Goal: Information Seeking & Learning: Learn about a topic

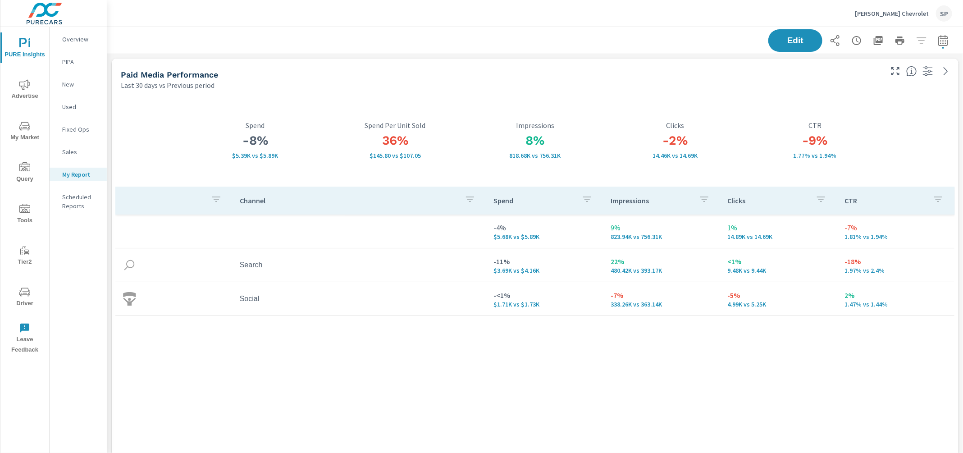
scroll to position [3424, 856]
click at [890, 9] on p "[PERSON_NAME] Chevrolet" at bounding box center [892, 13] width 74 height 8
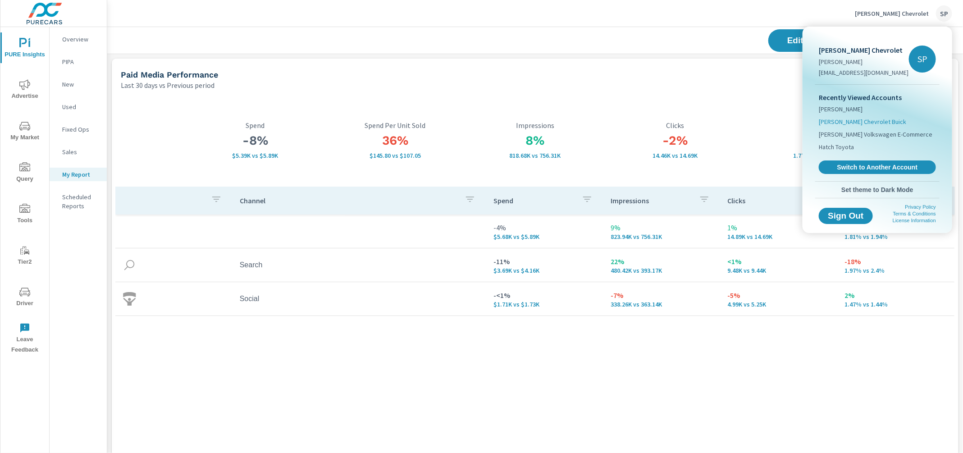
click at [857, 117] on span "[PERSON_NAME] Chevrolet Buick" at bounding box center [862, 121] width 87 height 9
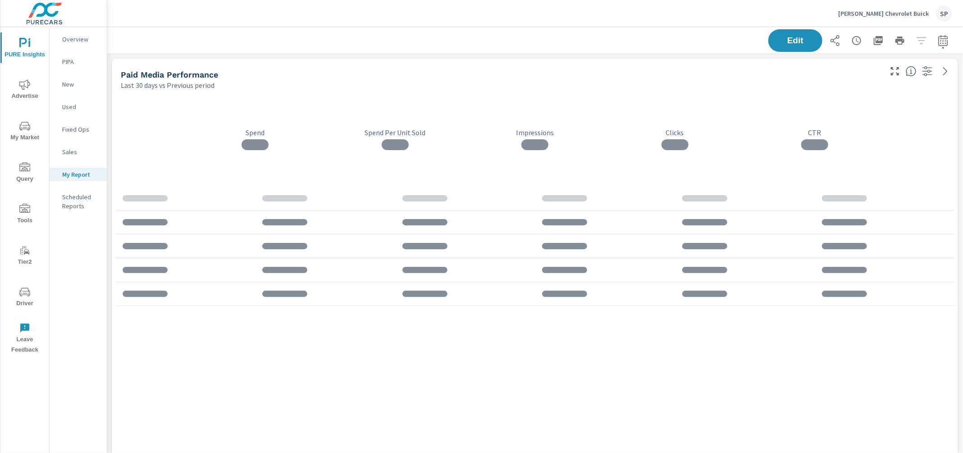
scroll to position [3321, 856]
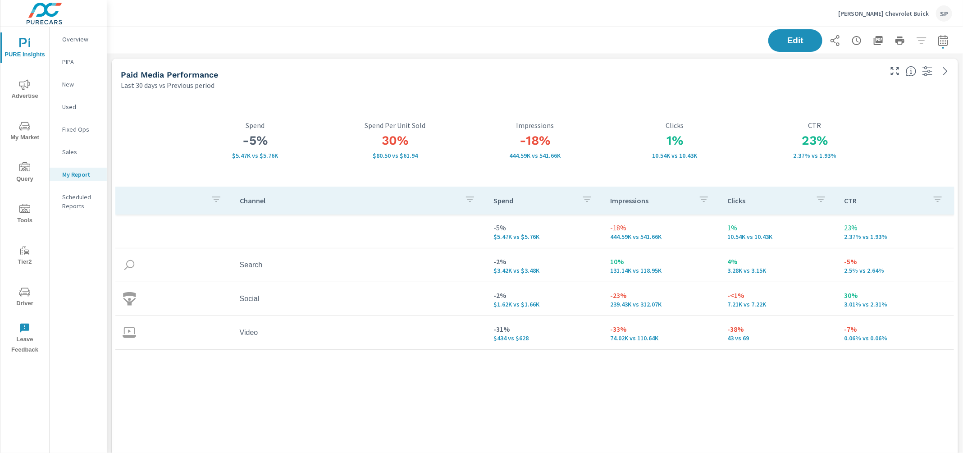
click at [940, 46] on icon "button" at bounding box center [942, 40] width 9 height 11
select select "Last 30 days"
select select "Previous period"
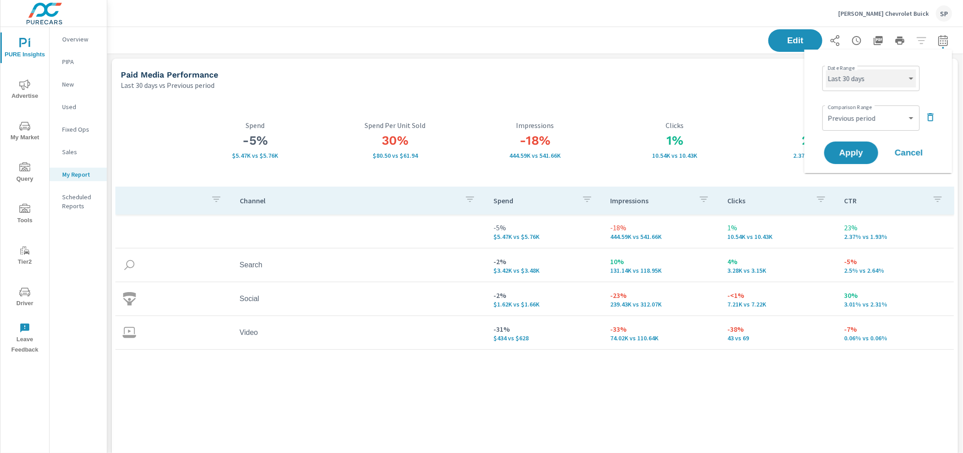
click at [884, 75] on select "Custom [DATE] Last week Last 7 days Last 14 days Last 30 days Last 45 days Last…" at bounding box center [871, 78] width 90 height 18
click at [826, 69] on select "Custom [DATE] Last week Last 7 days Last 14 days Last 30 days Last 45 days Last…" at bounding box center [871, 78] width 90 height 18
select select "Last month"
click at [855, 122] on select "Custom Previous period Previous month Previous year" at bounding box center [871, 118] width 90 height 18
click at [826, 109] on select "Custom Previous period Previous month Previous year" at bounding box center [871, 118] width 90 height 18
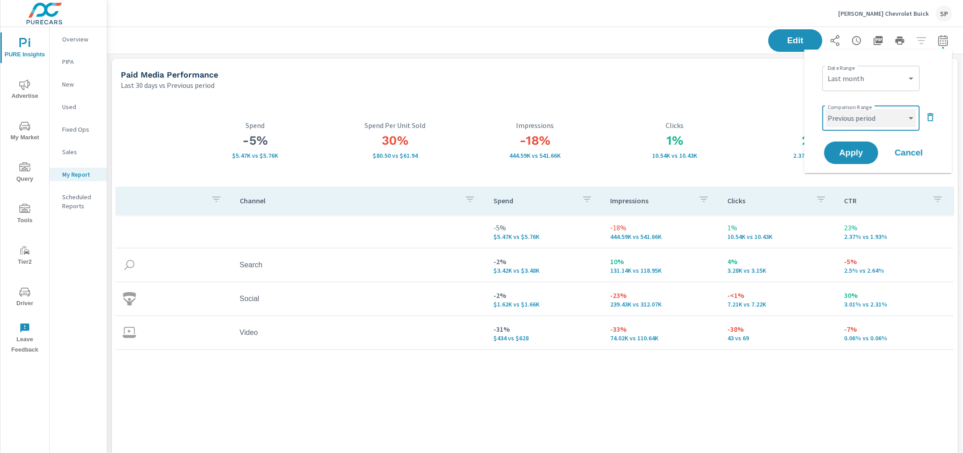
select select "Previous month"
click at [847, 150] on span "Apply" at bounding box center [851, 153] width 37 height 9
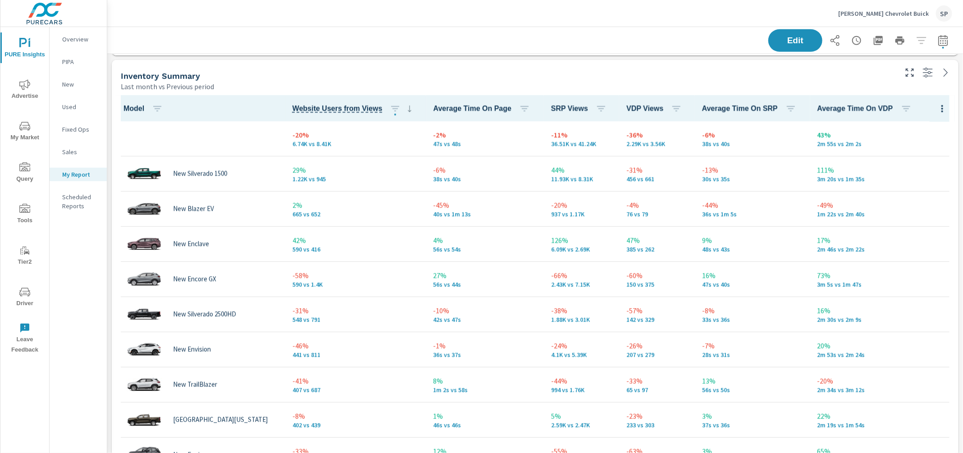
scroll to position [411, 0]
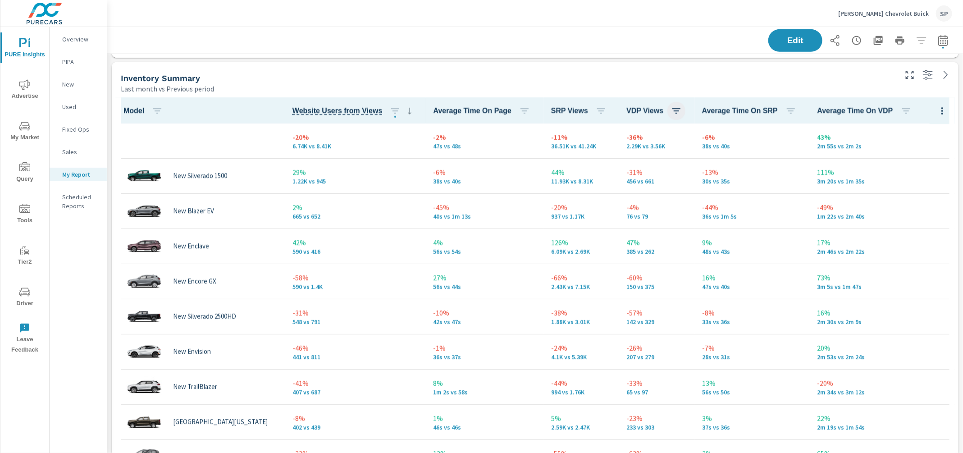
click at [672, 109] on icon "button" at bounding box center [676, 110] width 11 height 11
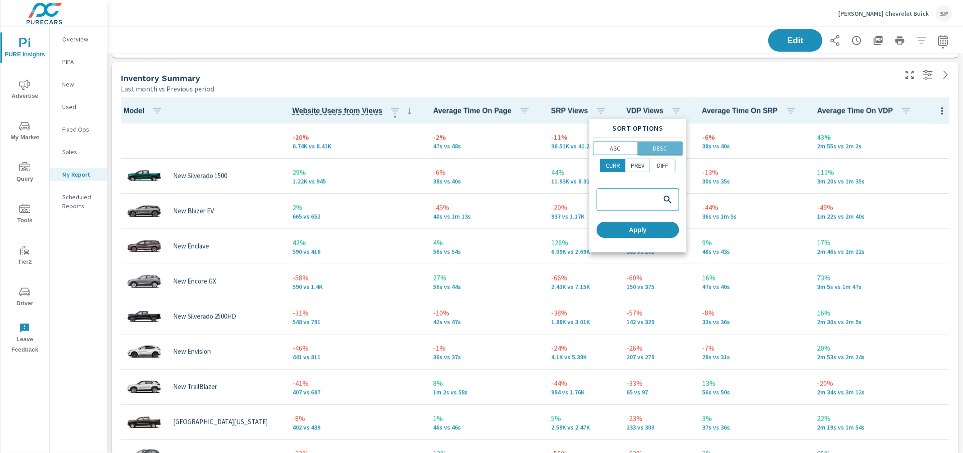
click at [654, 148] on p "DESC" at bounding box center [660, 148] width 14 height 9
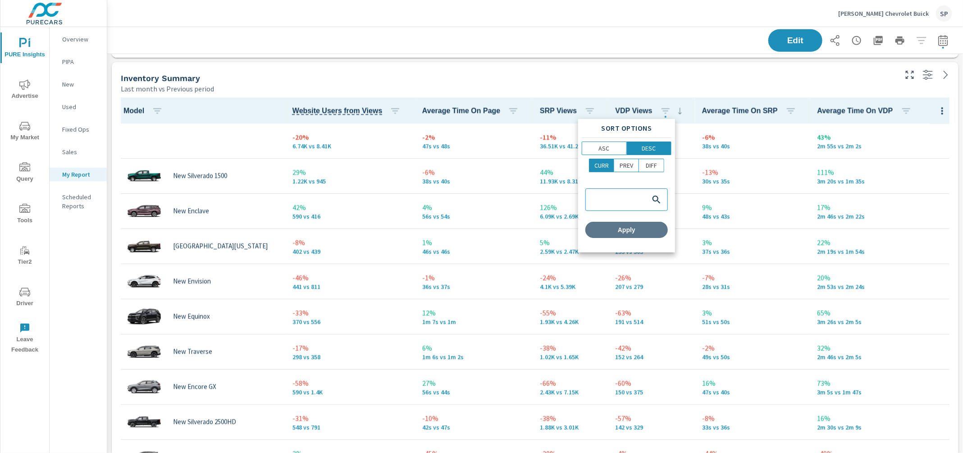
click at [628, 227] on span "Apply" at bounding box center [626, 230] width 75 height 8
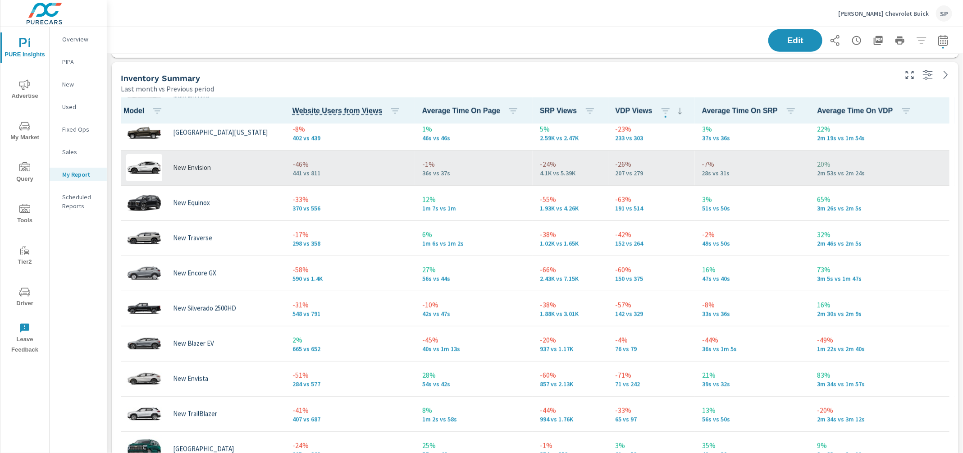
scroll to position [132, 0]
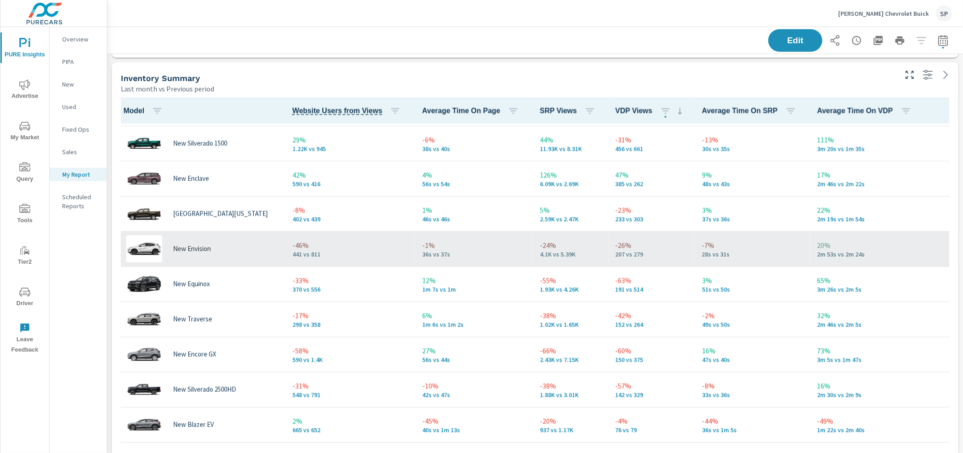
scroll to position [31, 0]
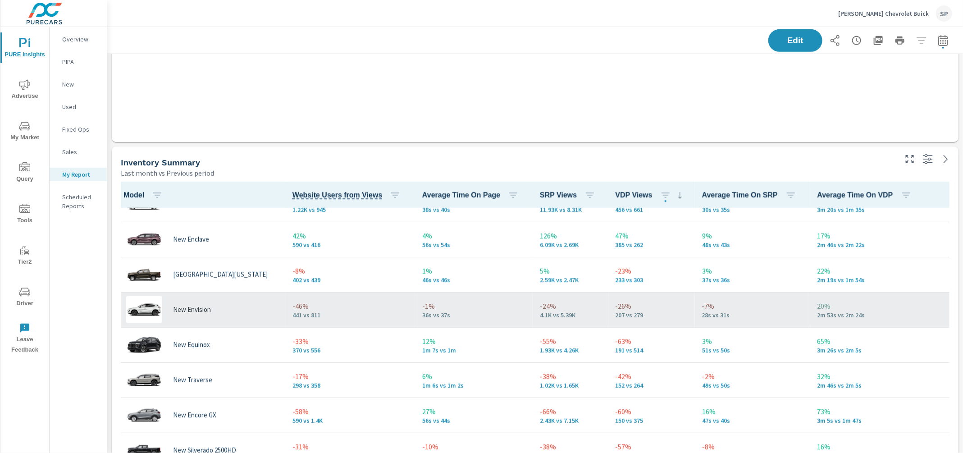
scroll to position [132, 0]
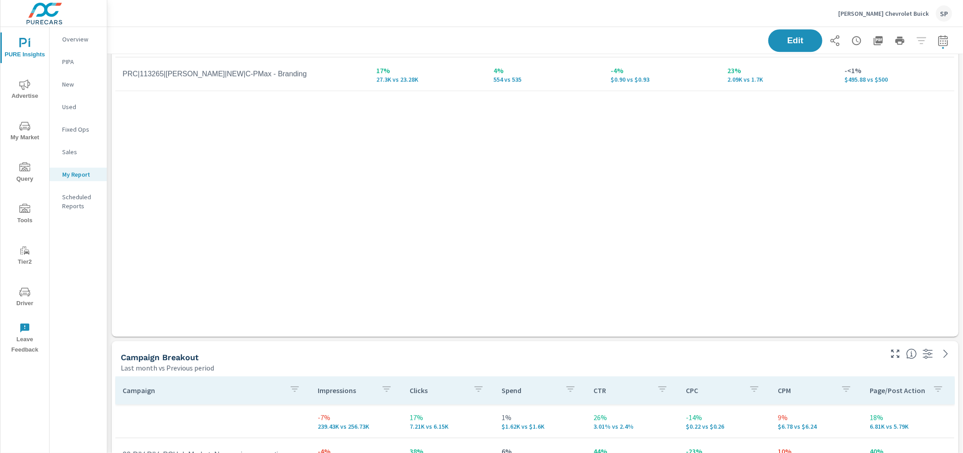
scroll to position [1708, 0]
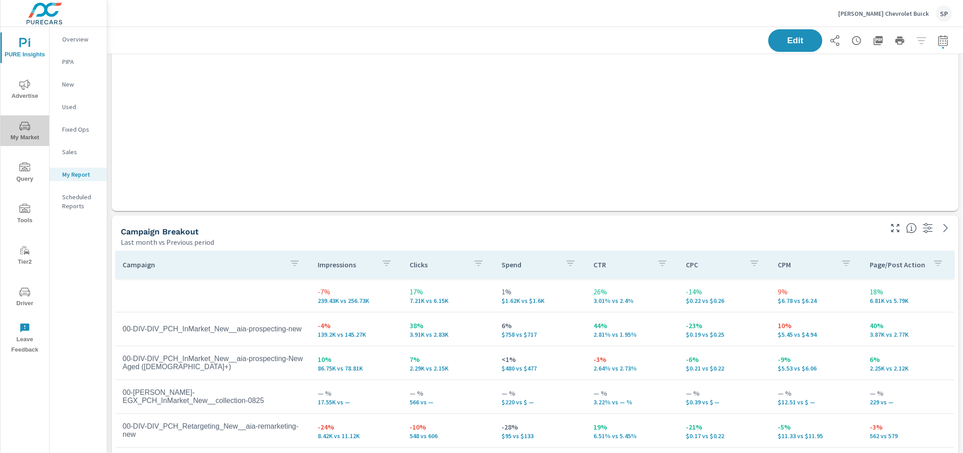
click at [26, 125] on icon "nav menu" at bounding box center [24, 126] width 11 height 9
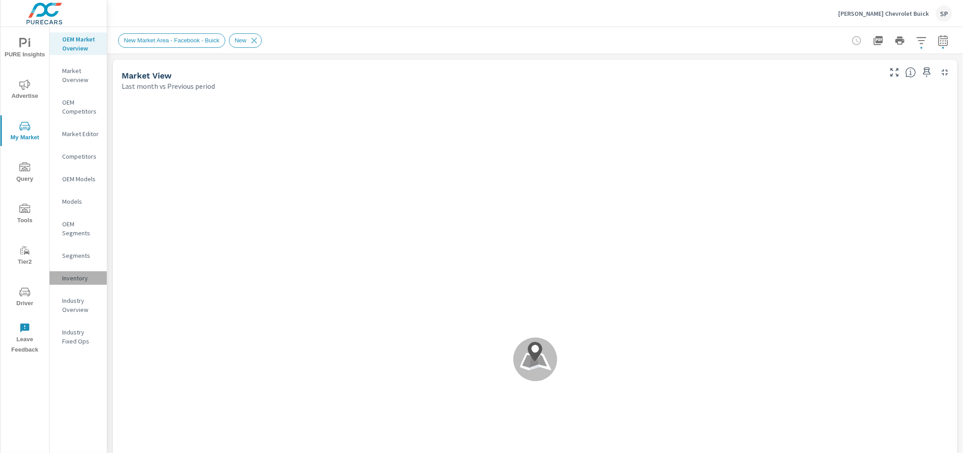
click at [80, 278] on p "Inventory" at bounding box center [80, 277] width 37 height 9
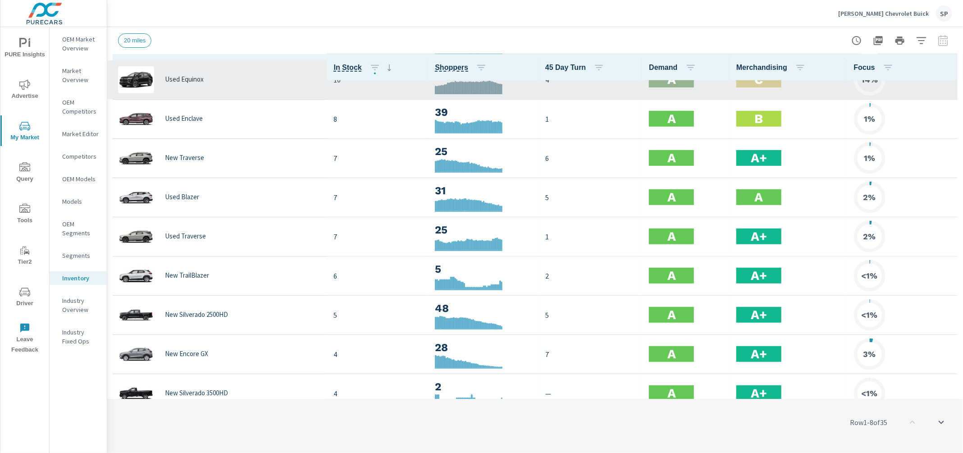
scroll to position [268, 0]
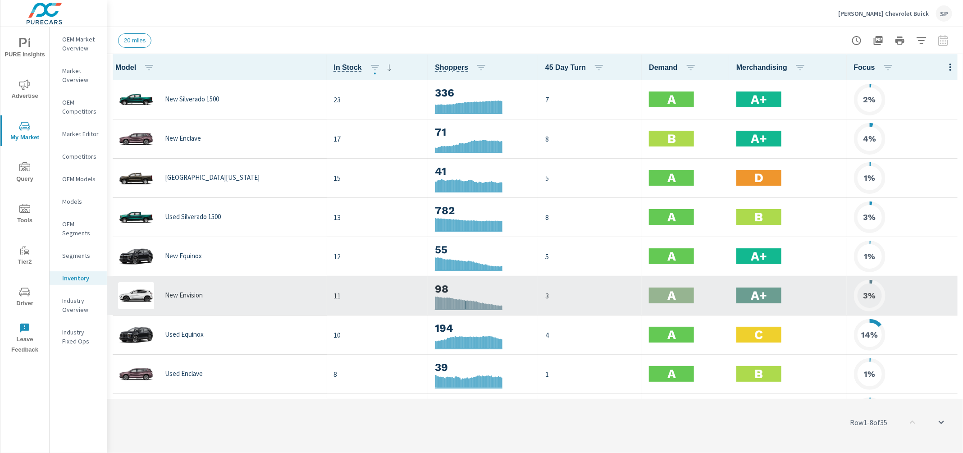
click at [465, 300] on div at bounding box center [465, 306] width 1 height 13
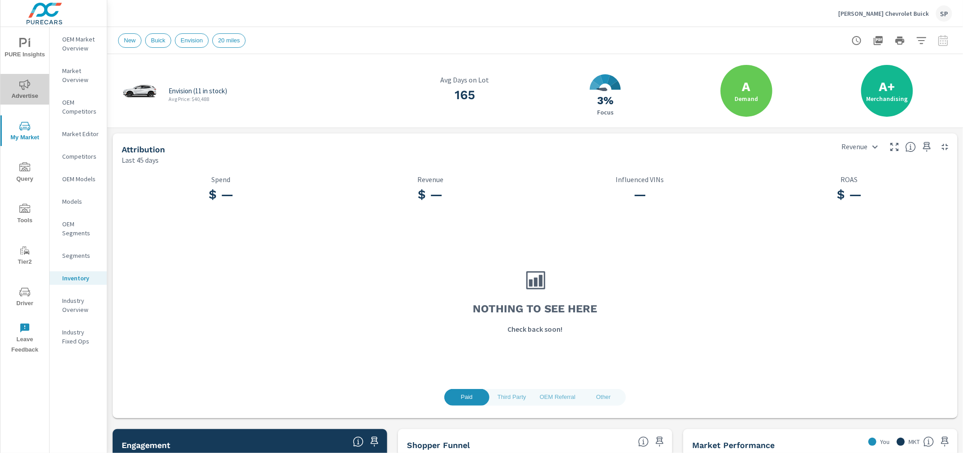
click at [24, 83] on icon "nav menu" at bounding box center [24, 84] width 11 height 11
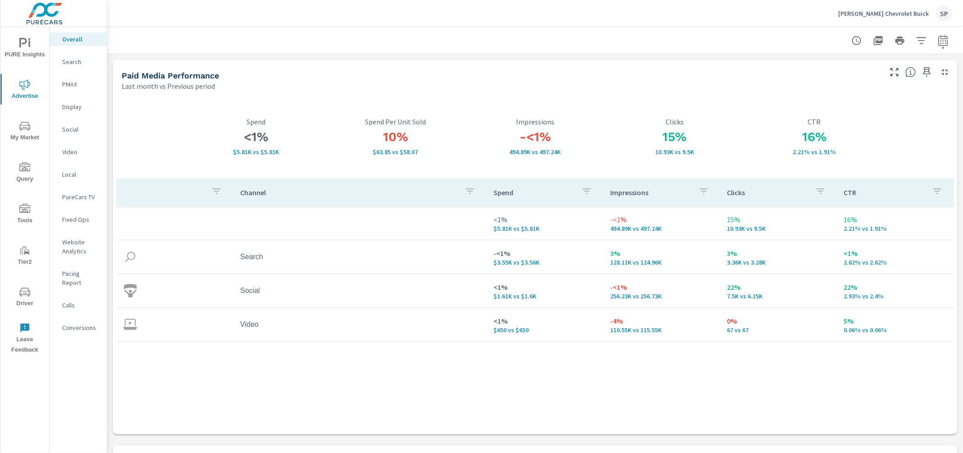
click at [66, 82] on p "PMAX" at bounding box center [80, 84] width 37 height 9
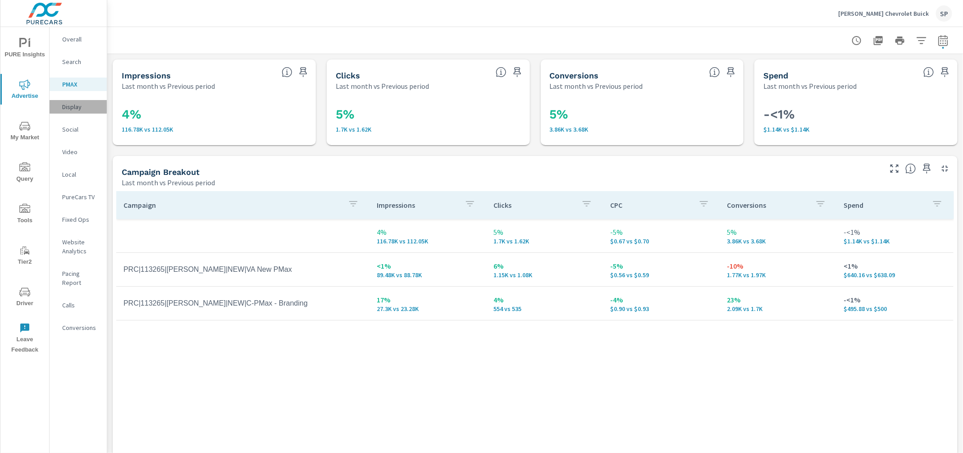
click at [73, 107] on p "Display" at bounding box center [80, 106] width 37 height 9
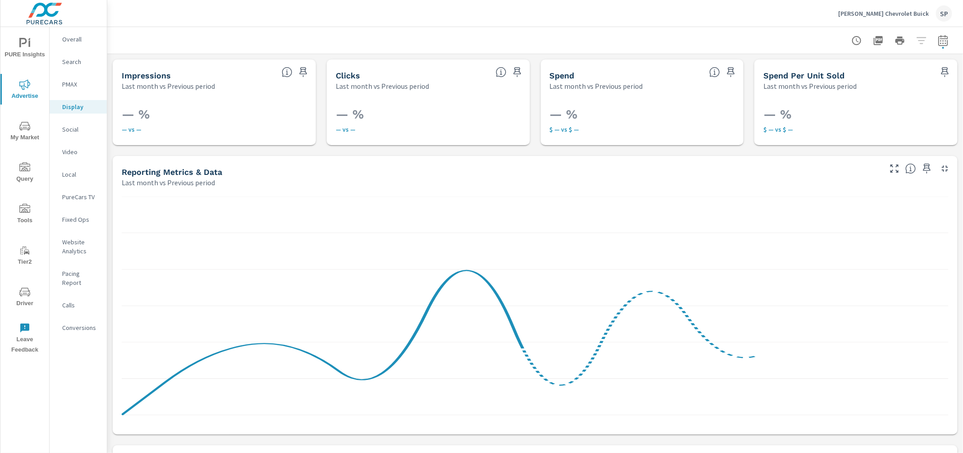
click at [72, 140] on nav "Overall Search PMAX Display Social Video Local PureCars TV Fixed Ops Website An…" at bounding box center [78, 187] width 57 height 320
click at [74, 129] on p "Social" at bounding box center [80, 129] width 37 height 9
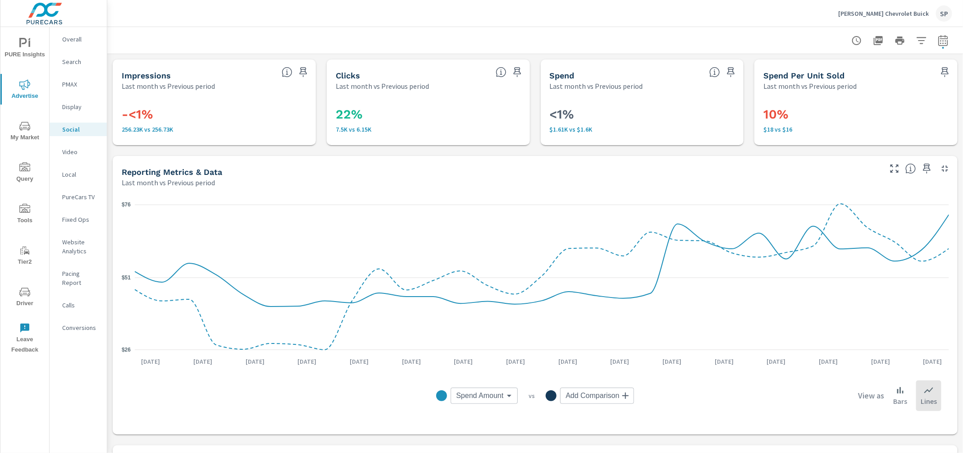
click at [207, 34] on div at bounding box center [535, 40] width 834 height 27
